Goal: Task Accomplishment & Management: Manage account settings

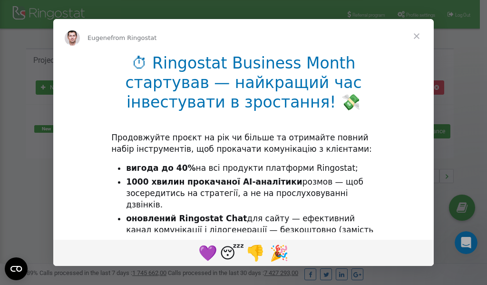
click at [199, 200] on ul "вигода до 40% на всі продукти платформи Ringostat; 1000 хвилин прокачаної AI-ан…" at bounding box center [243, 205] width 264 height 85
click at [414, 17] on div "Intercom messenger" at bounding box center [243, 142] width 487 height 285
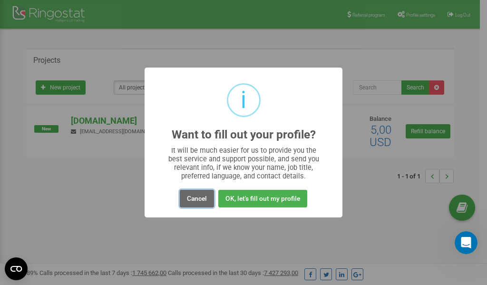
click at [200, 199] on button "Cancel" at bounding box center [197, 199] width 34 height 18
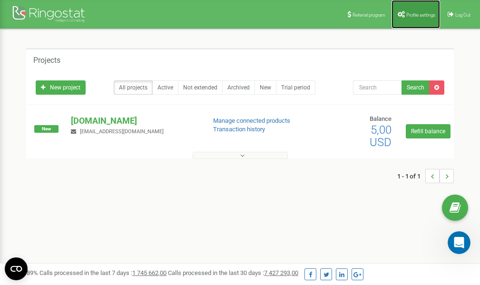
click at [417, 13] on span "Profile settings" at bounding box center [420, 14] width 29 height 5
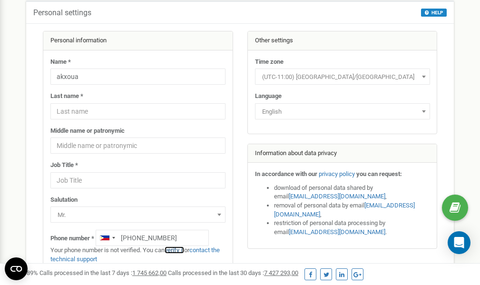
click at [181, 250] on link "verify it" at bounding box center [174, 249] width 19 height 7
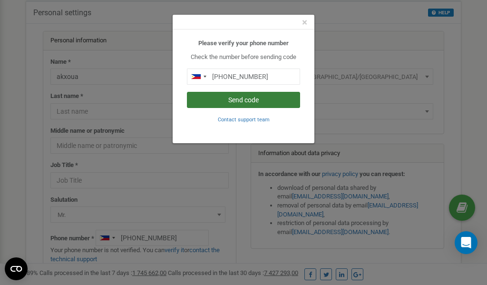
click at [254, 102] on button "Send code" at bounding box center [243, 100] width 113 height 16
